Goal: Task Accomplishment & Management: Manage account settings

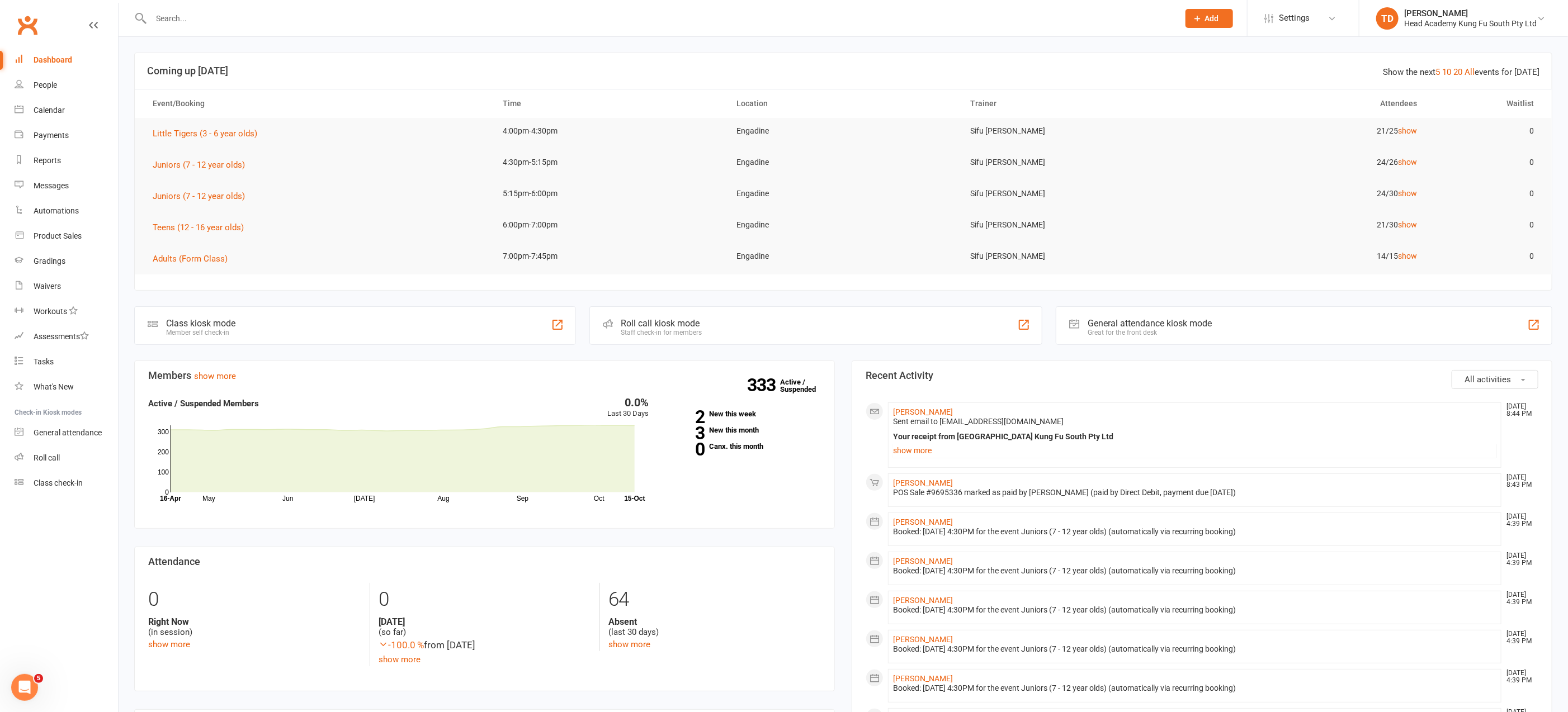
click at [188, 20] on input "text" at bounding box center [659, 18] width 1023 height 16
type input "unlimited"
drag, startPoint x: 189, startPoint y: 16, endPoint x: 134, endPoint y: 12, distance: 55.1
click at [134, 12] on div "unlimited No results" at bounding box center [652, 18] width 1037 height 36
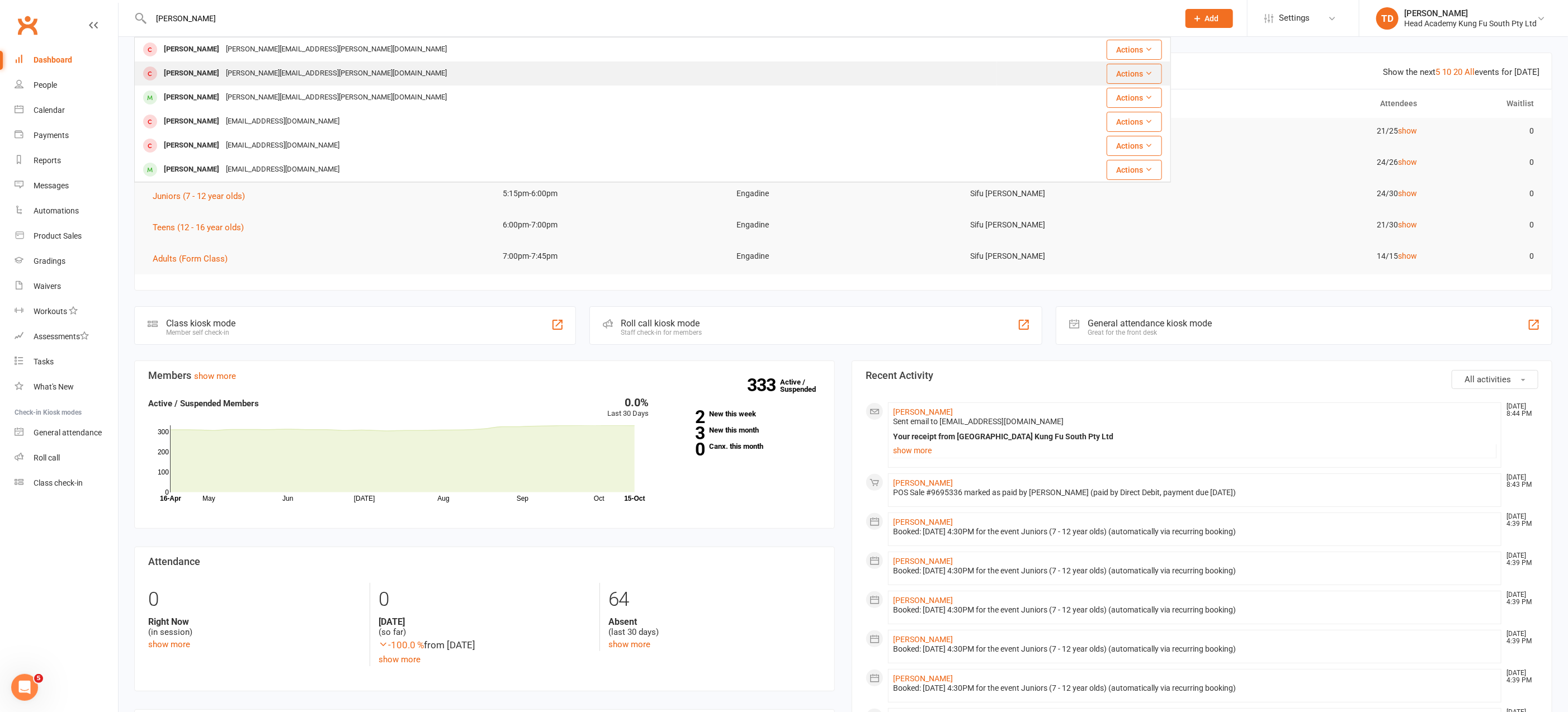
type input "[PERSON_NAME]"
click at [197, 74] on div "[PERSON_NAME]" at bounding box center [191, 73] width 62 height 16
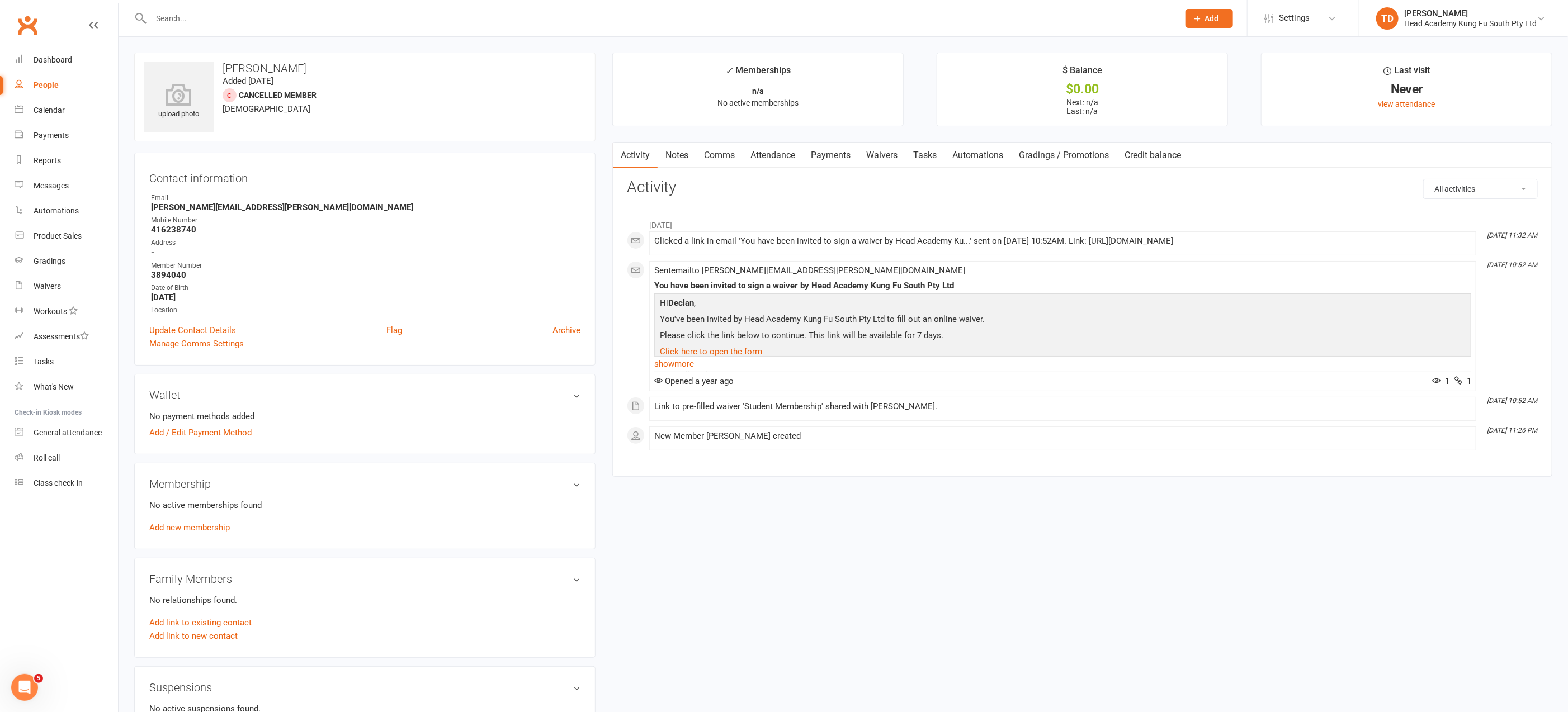
click at [180, 19] on input "text" at bounding box center [659, 18] width 1023 height 16
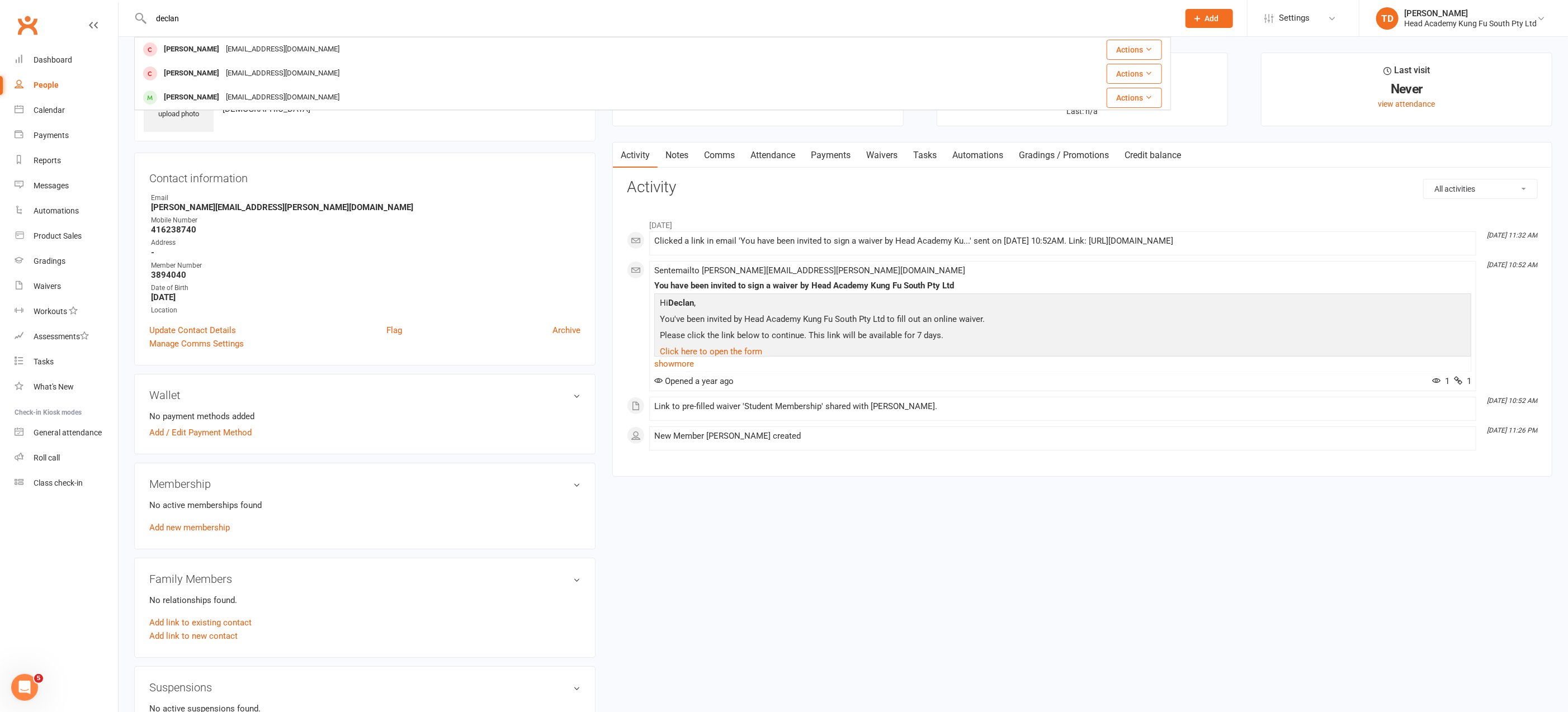
type input "declan"
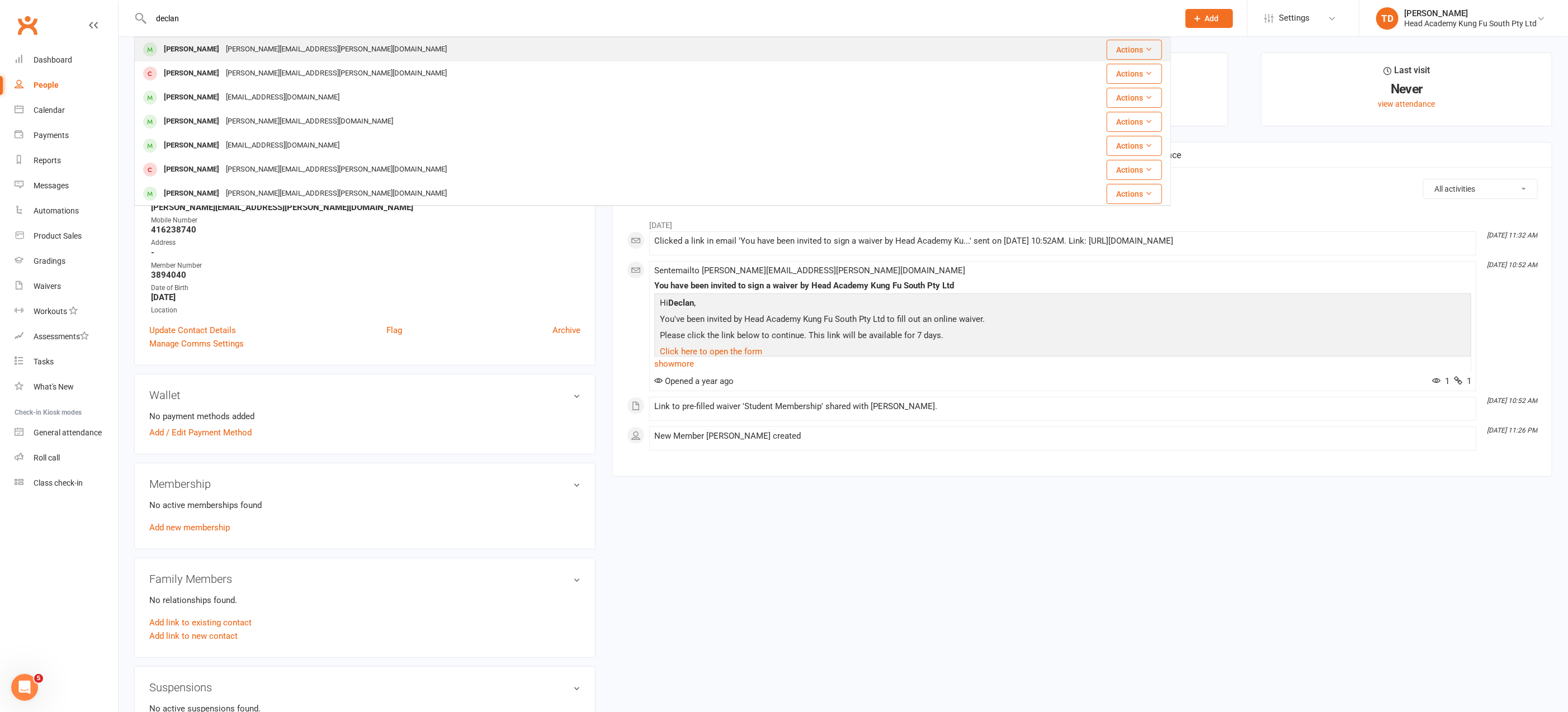
click at [222, 48] on div "[PERSON_NAME][EMAIL_ADDRESS][PERSON_NAME][DOMAIN_NAME]" at bounding box center [336, 50] width 228 height 16
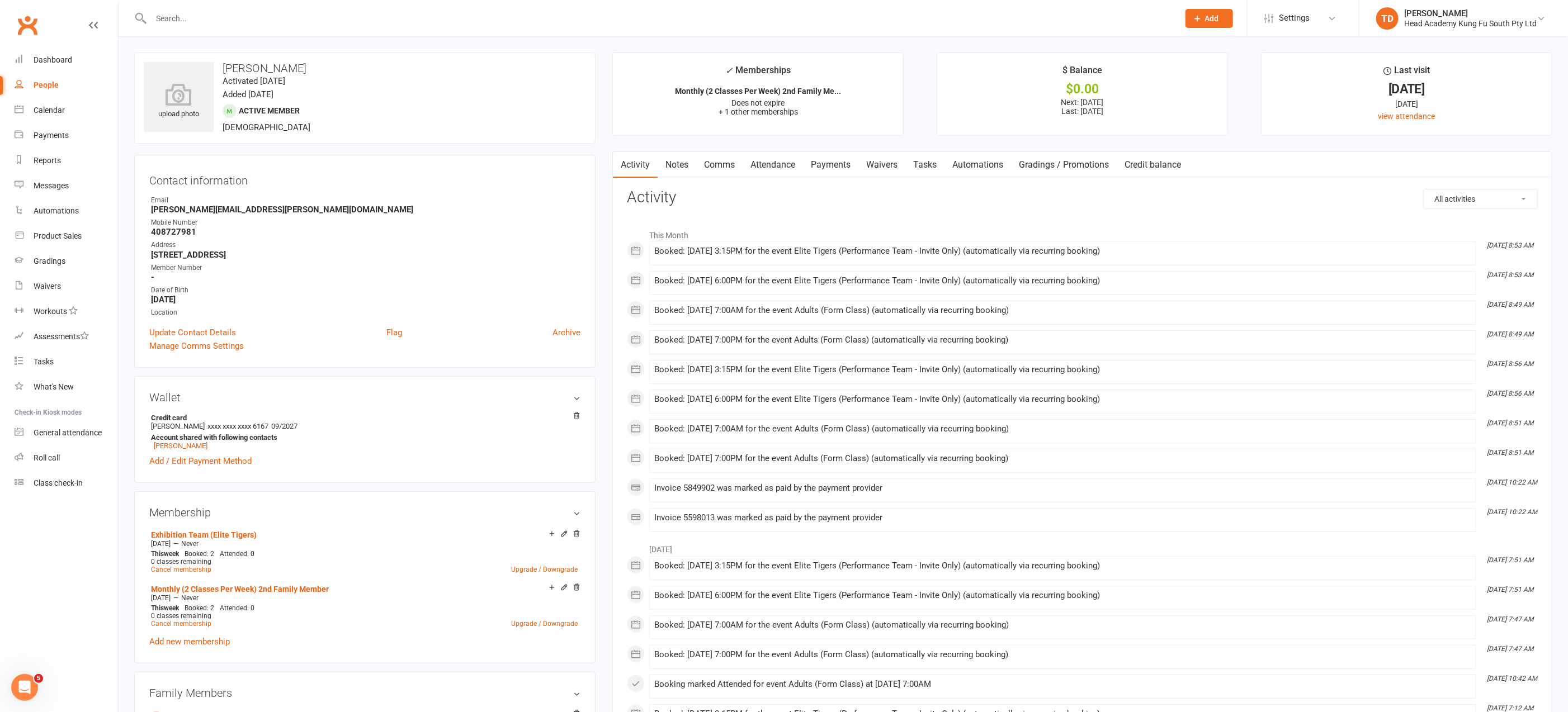
click at [829, 164] on link "Payments" at bounding box center [831, 165] width 55 height 26
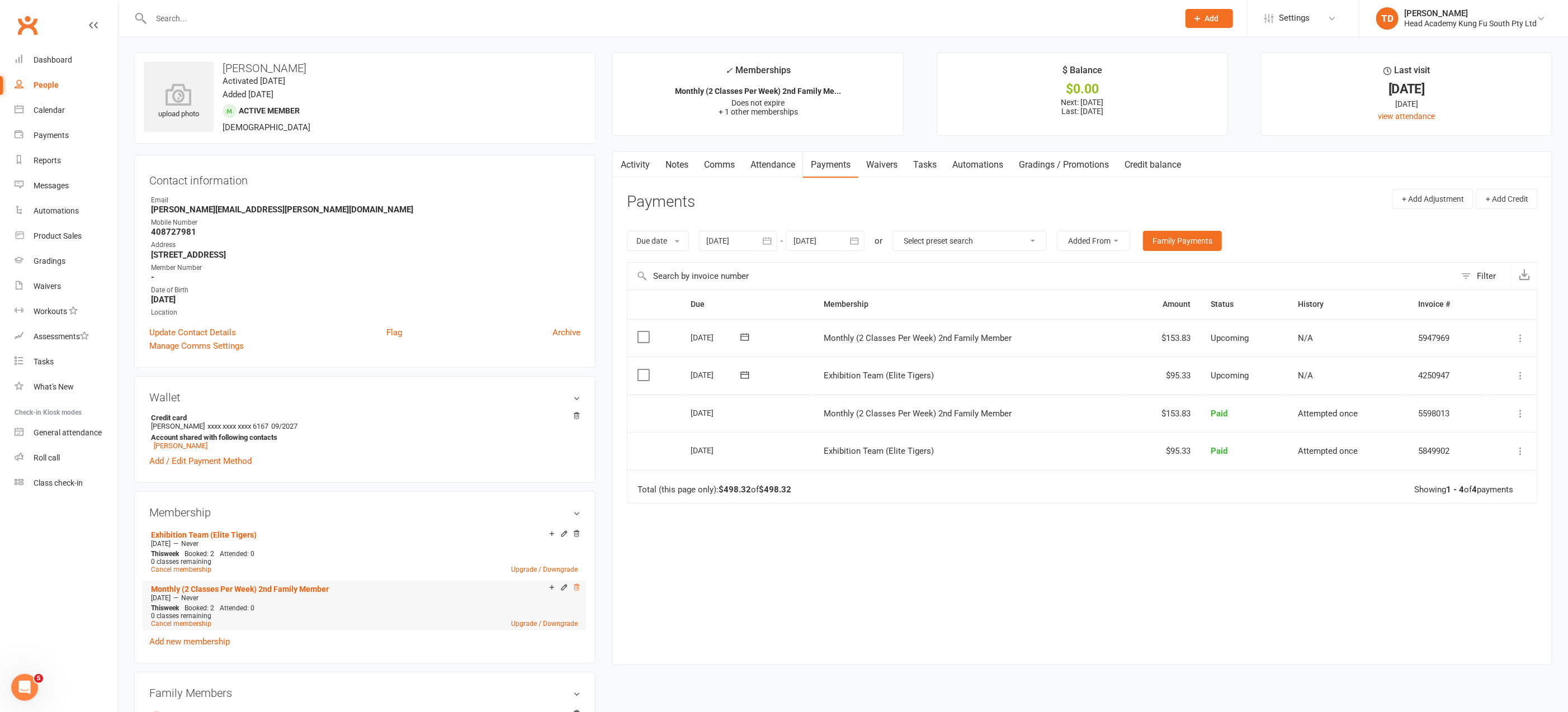
click at [578, 586] on icon at bounding box center [576, 587] width 8 height 8
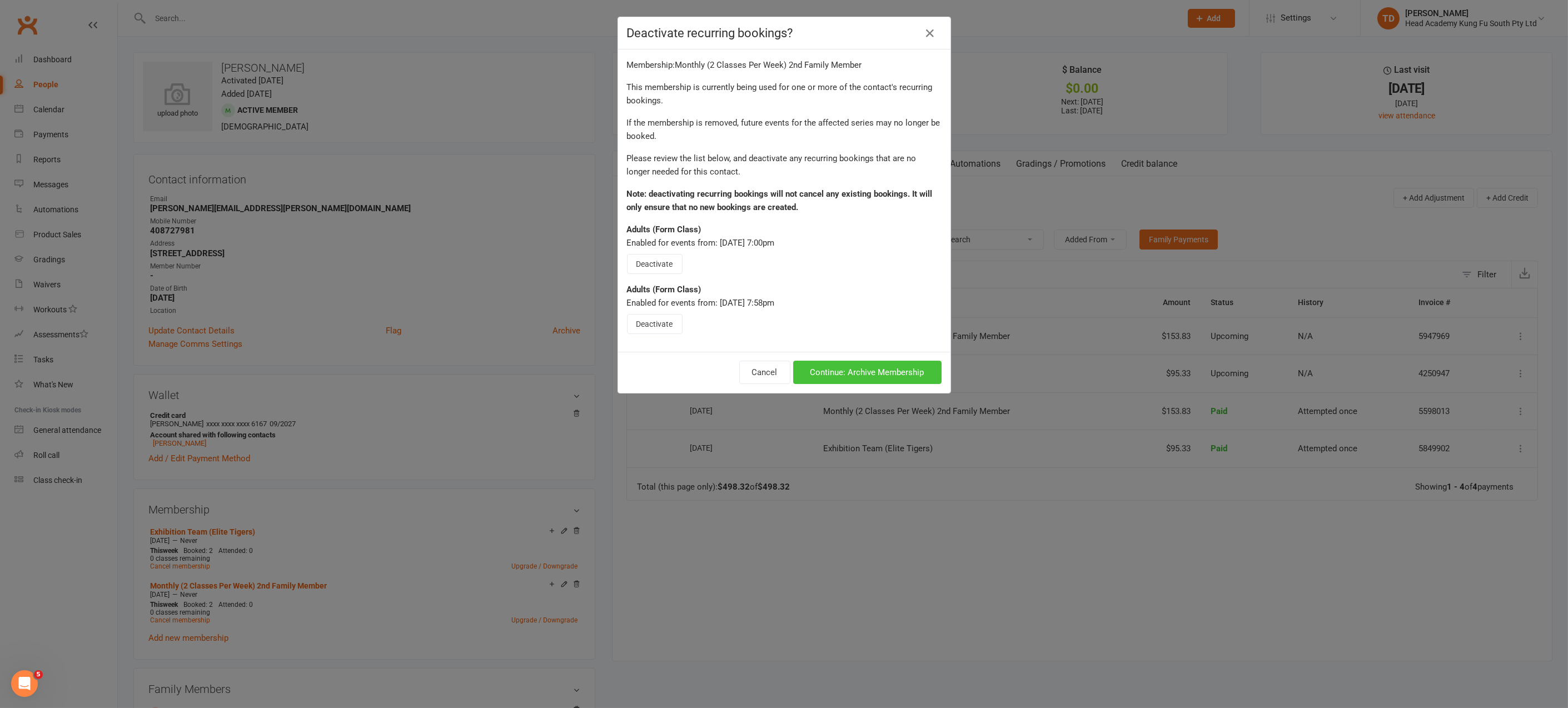
click at [885, 370] on button "Continue: Archive Membership" at bounding box center [867, 373] width 149 height 23
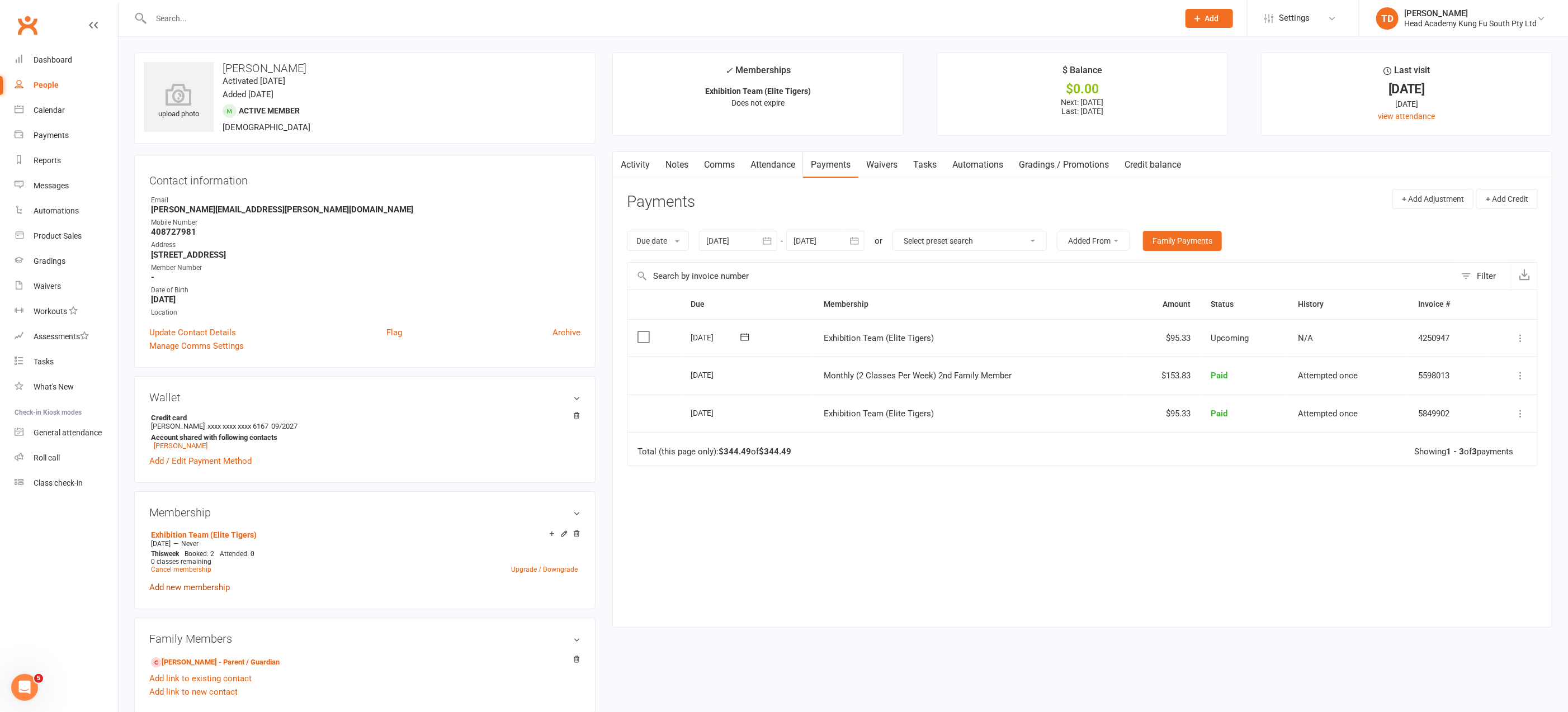
click at [203, 586] on link "Add new membership" at bounding box center [189, 588] width 80 height 10
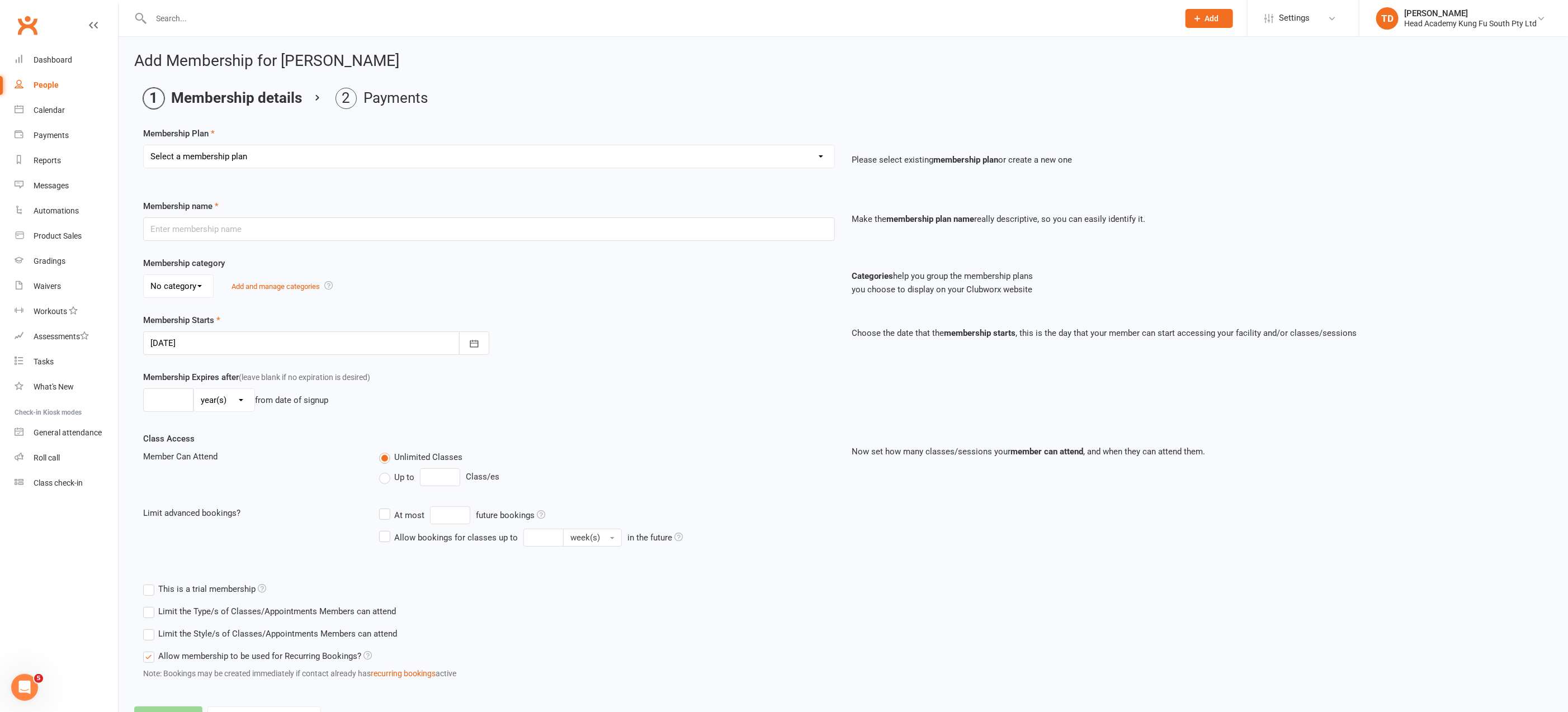
click at [296, 156] on select "Select a membership plan Create new Membership Plan Fortnightly (Unlimited Clas…" at bounding box center [489, 156] width 691 height 23
select select "11"
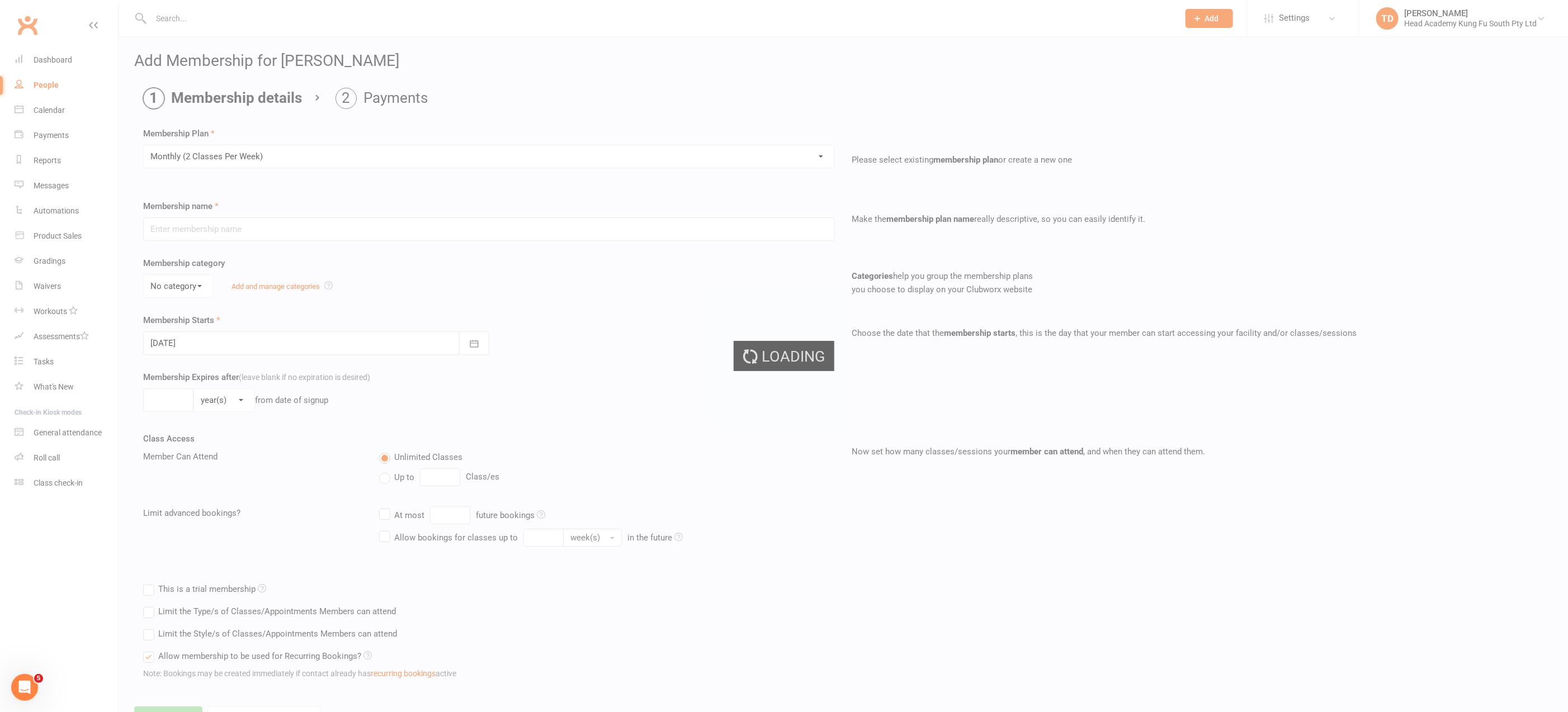
type input "Monthly (2 Classes Per Week)"
select select "0"
type input "0"
type input "2"
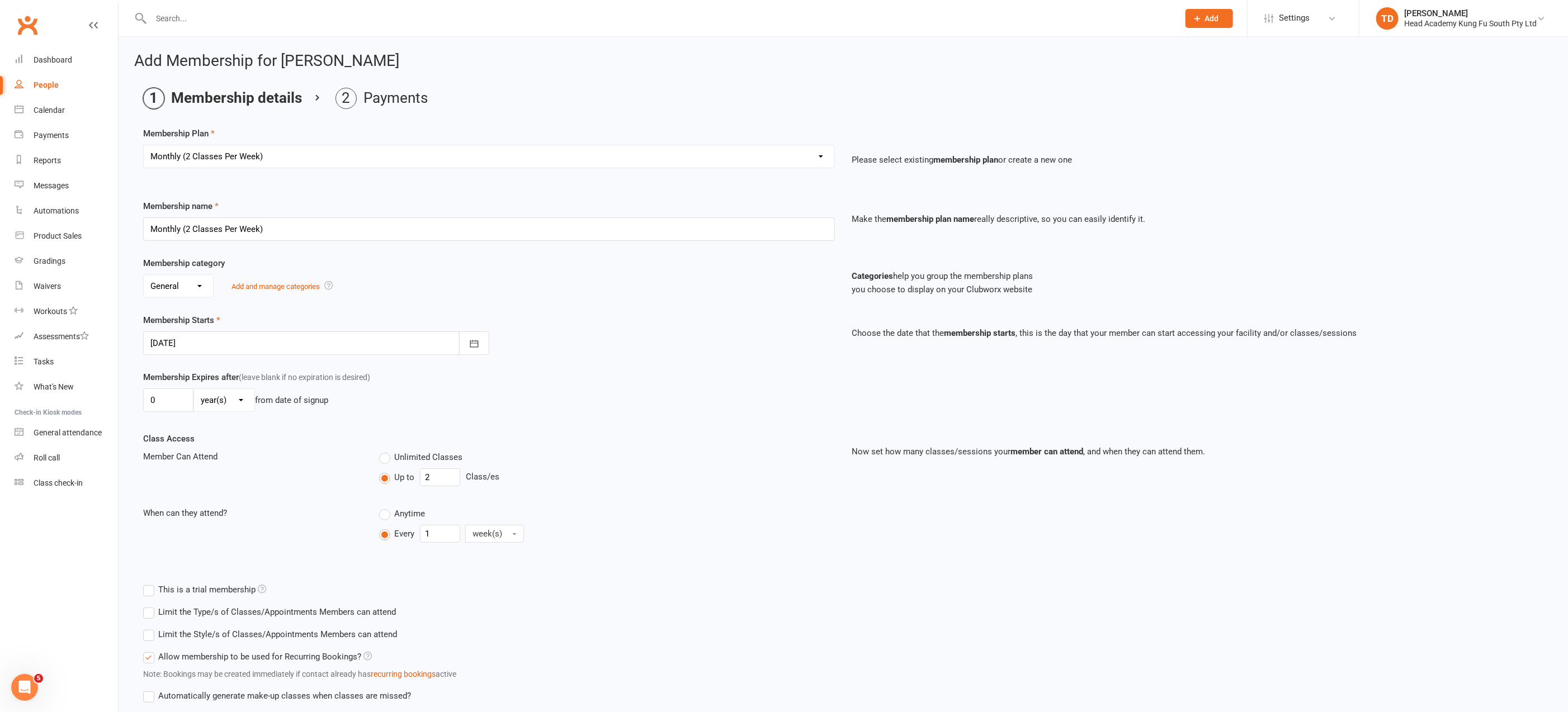
scroll to position [75, 0]
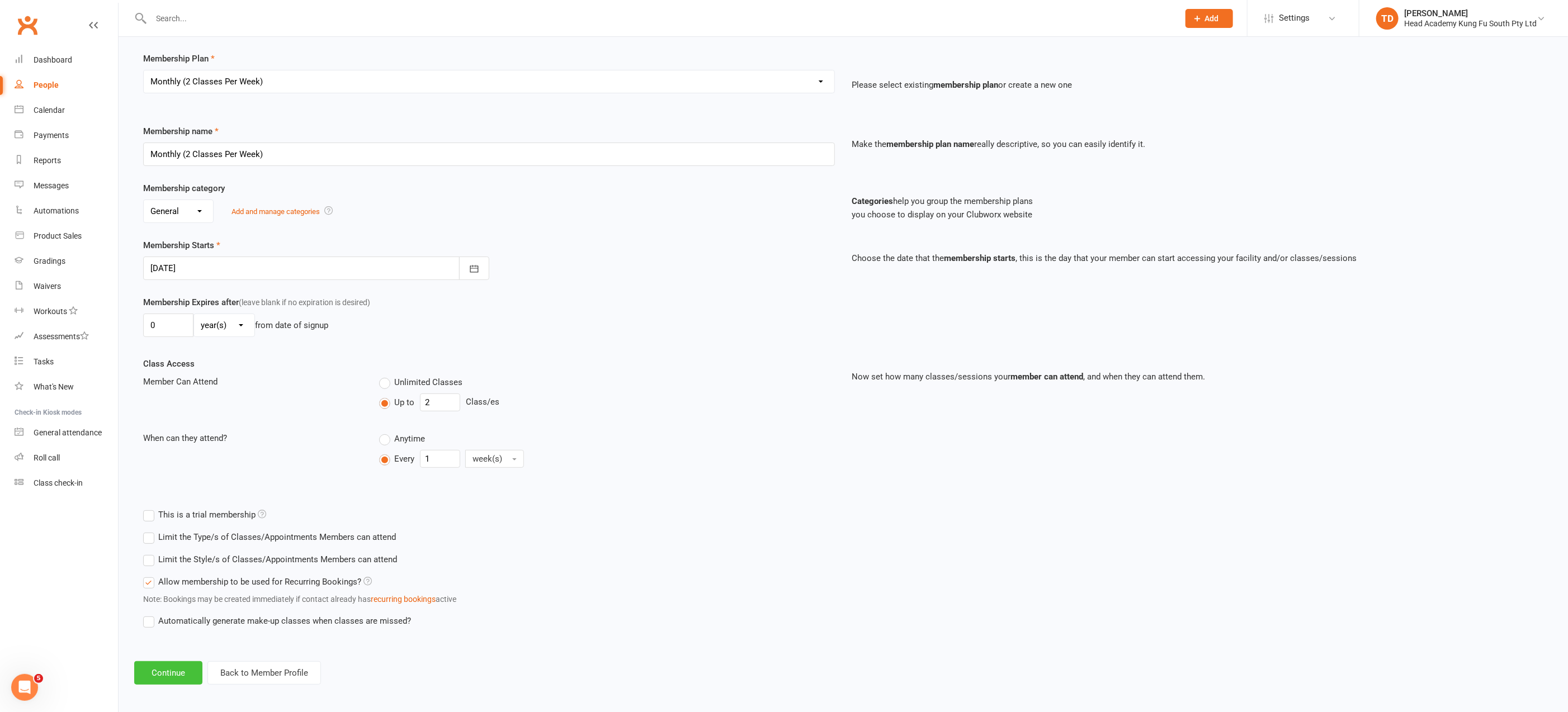
click at [164, 674] on button "Continue" at bounding box center [168, 673] width 68 height 23
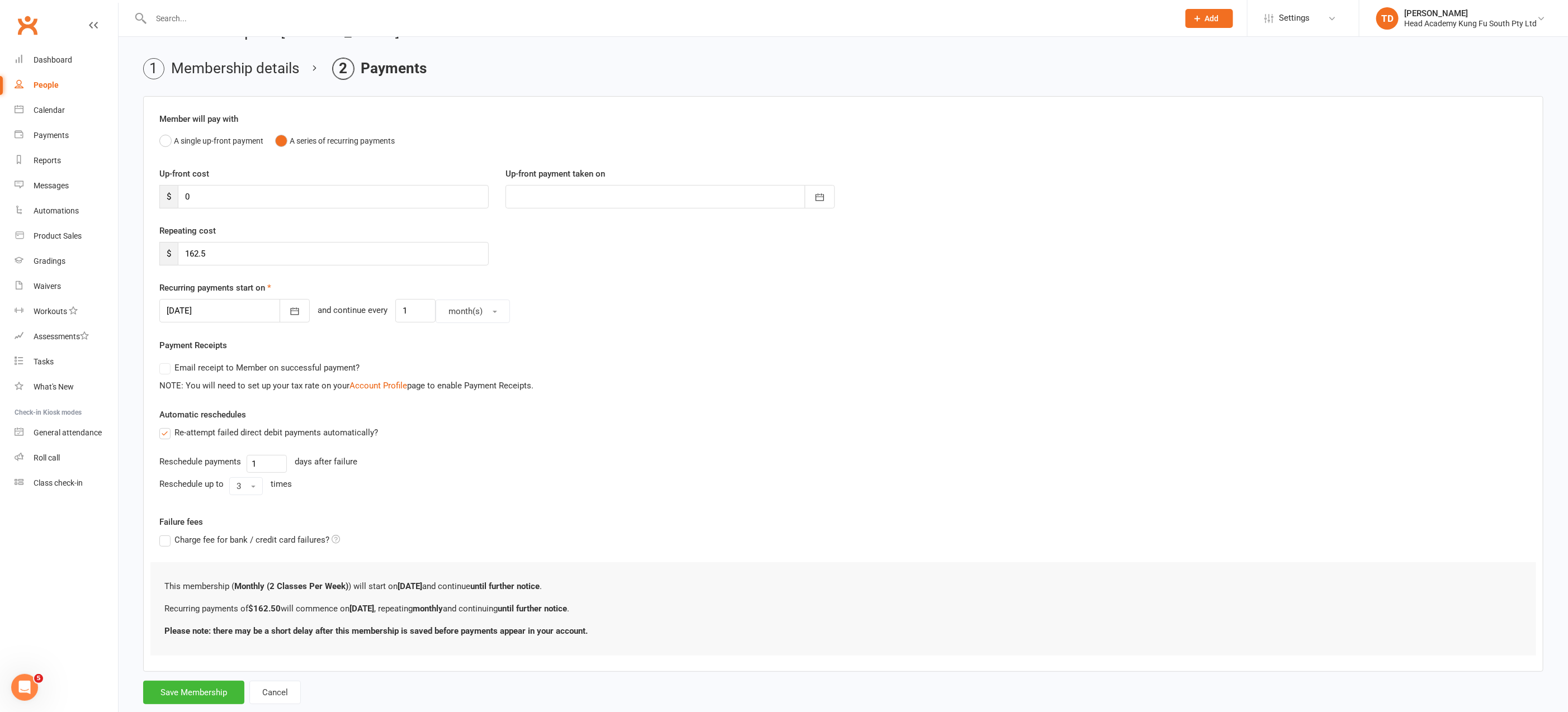
scroll to position [51, 0]
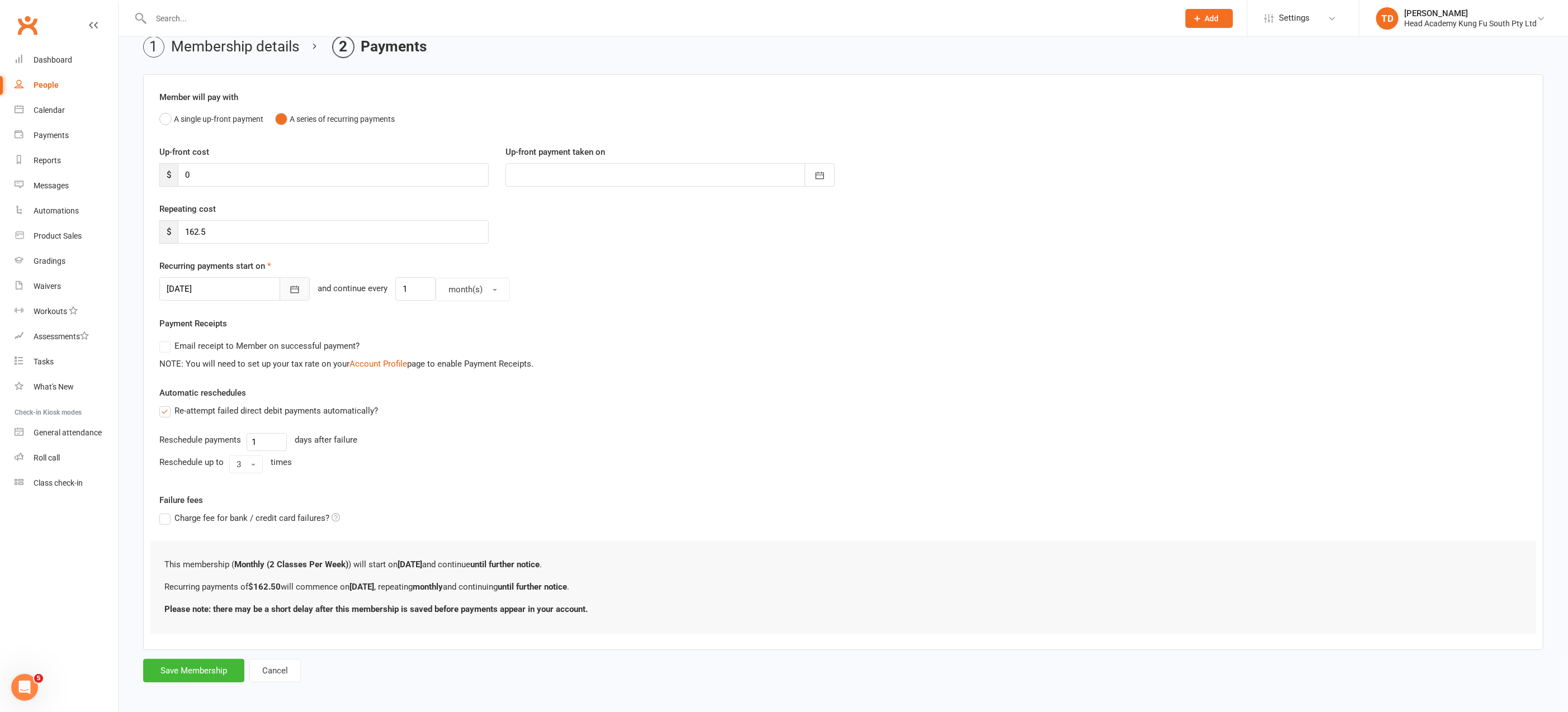
click at [289, 288] on icon "button" at bounding box center [295, 290] width 11 height 11
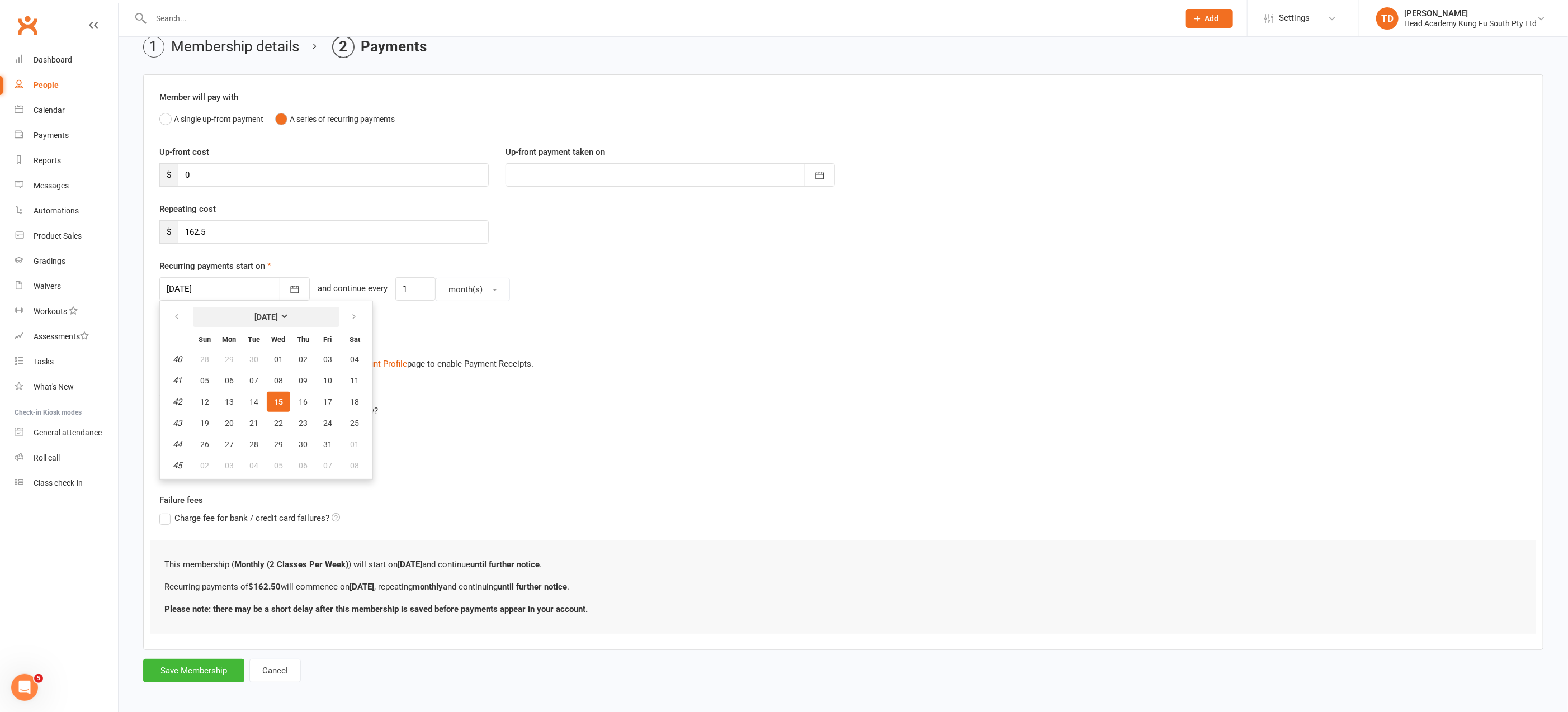
click at [278, 312] on strong "[DATE]" at bounding box center [266, 317] width 23 height 9
click at [244, 403] on span "November" at bounding box center [241, 405] width 39 height 10
click at [353, 356] on span "01" at bounding box center [355, 359] width 9 height 9
type input "[DATE]"
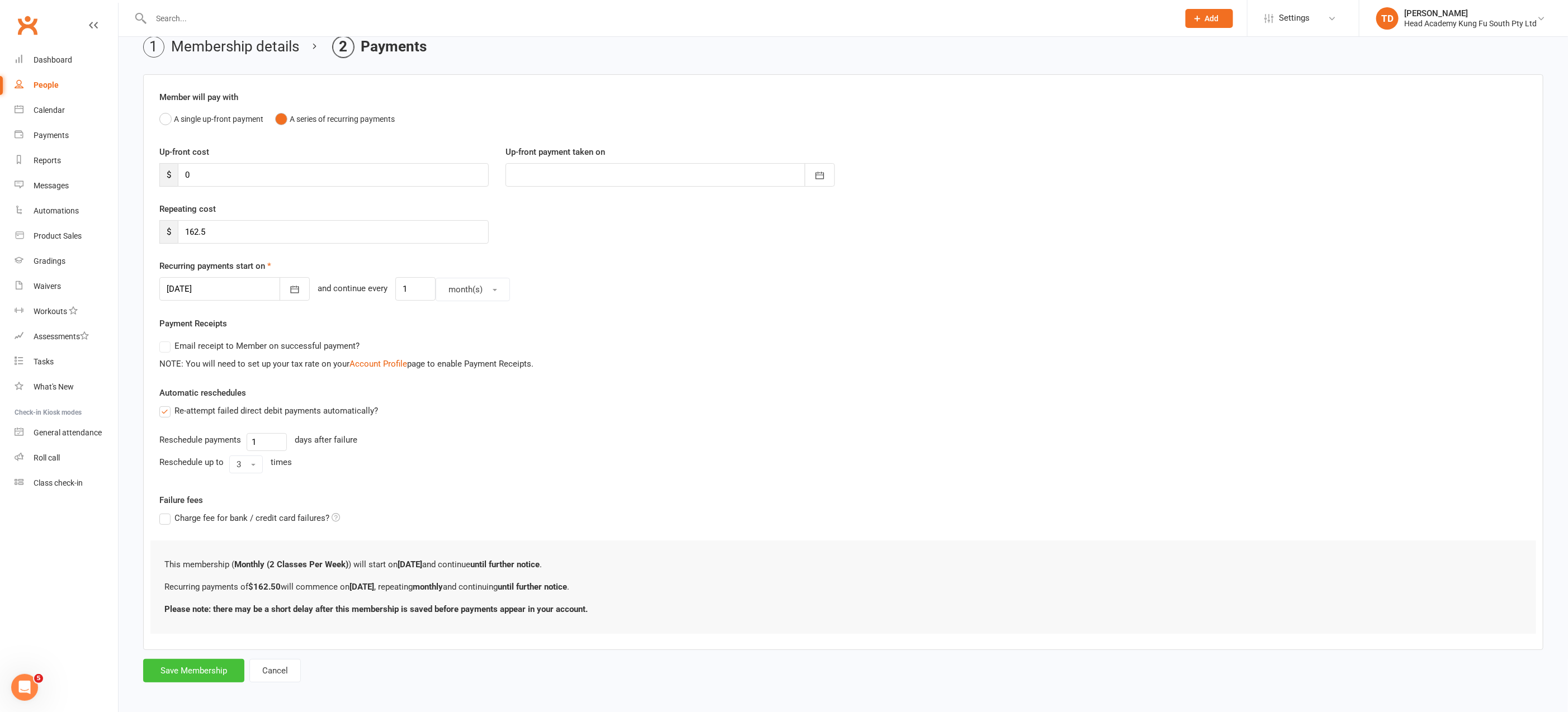
click at [200, 666] on button "Save Membership" at bounding box center [194, 671] width 101 height 23
